Goal: Task Accomplishment & Management: Use online tool/utility

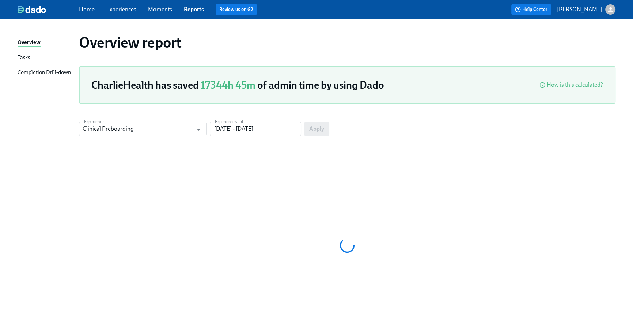
click at [83, 13] on span "Home" at bounding box center [87, 9] width 16 height 8
click at [86, 10] on link "Home" at bounding box center [87, 9] width 16 height 7
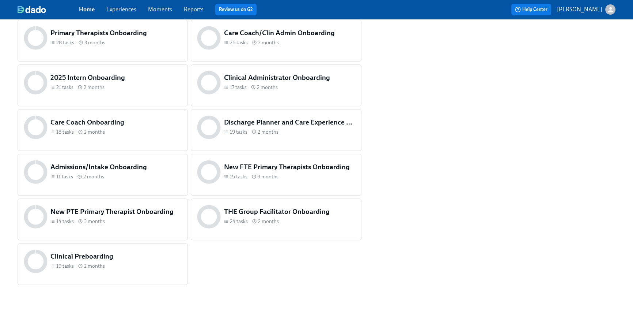
scroll to position [351, 0]
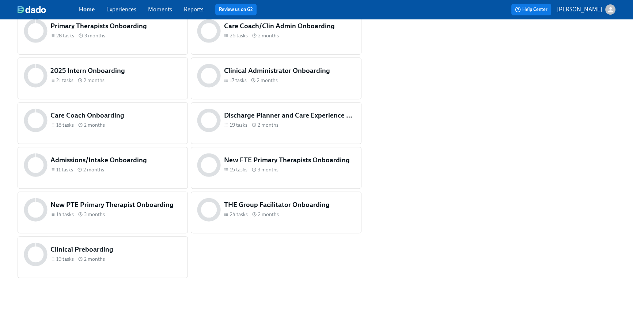
click at [137, 172] on div "11 tasks 2 months" at bounding box center [115, 169] width 131 height 7
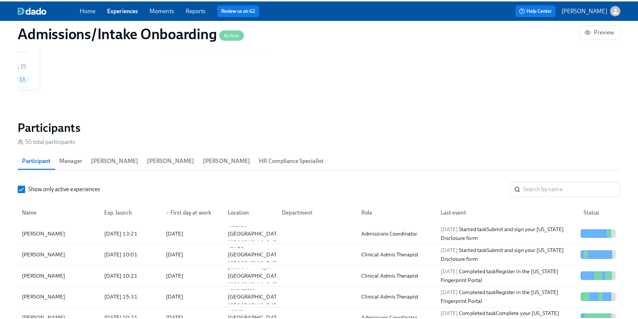
scroll to position [0, 3325]
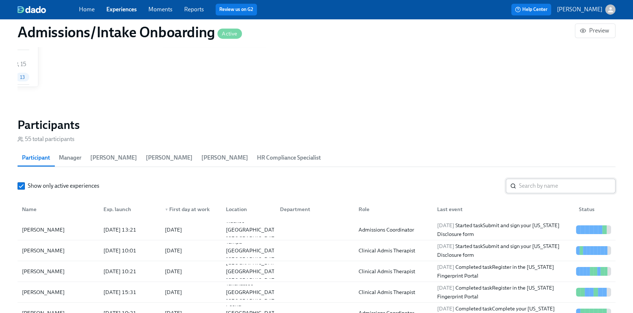
click at [525, 186] on input "search" at bounding box center [567, 186] width 97 height 15
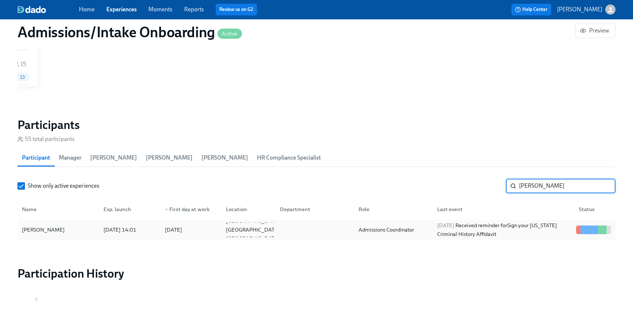
type input "[PERSON_NAME]"
click at [430, 232] on div "Admissions Coordinator" at bounding box center [392, 230] width 79 height 15
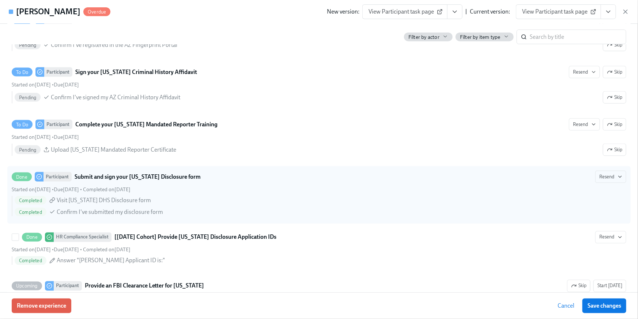
scroll to position [547, 0]
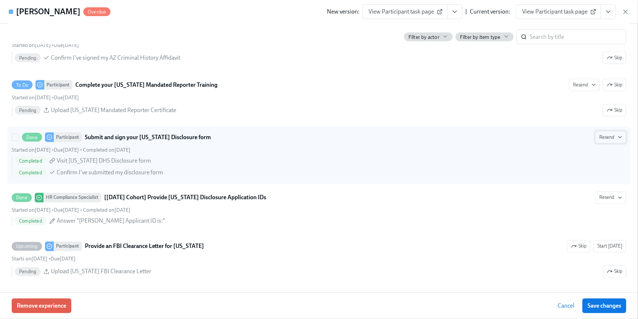
click at [609, 138] on span "Resend" at bounding box center [610, 136] width 23 height 7
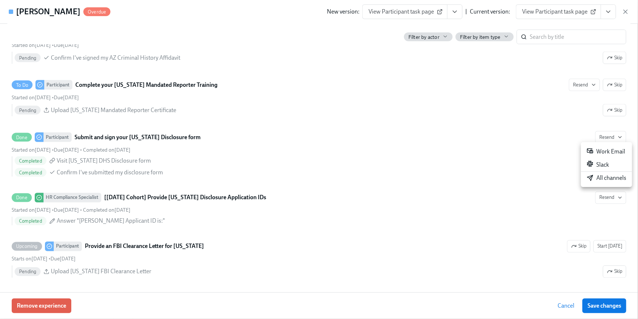
click at [259, 147] on div at bounding box center [319, 159] width 638 height 319
